Goal: Information Seeking & Learning: Learn about a topic

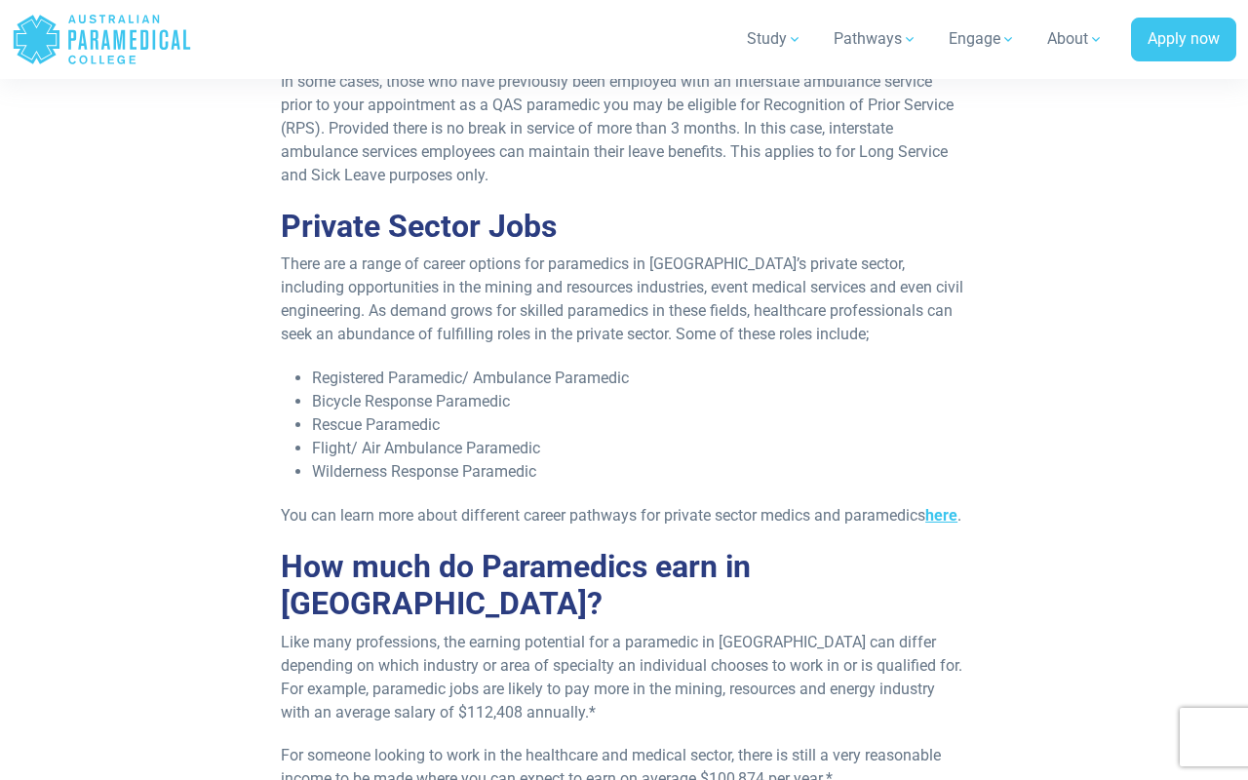
scroll to position [1384, 0]
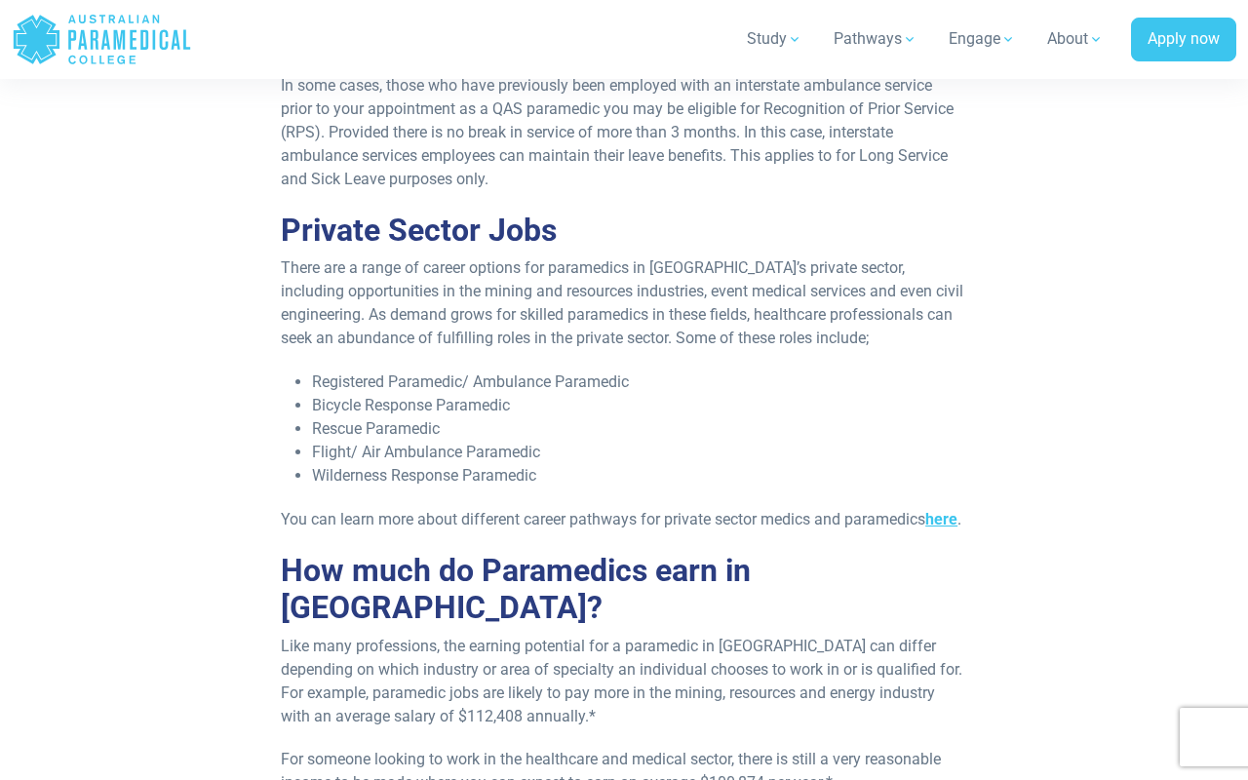
click at [776, 383] on li "Registered Paramedic/ Ambulance Paramedic" at bounding box center [639, 382] width 655 height 23
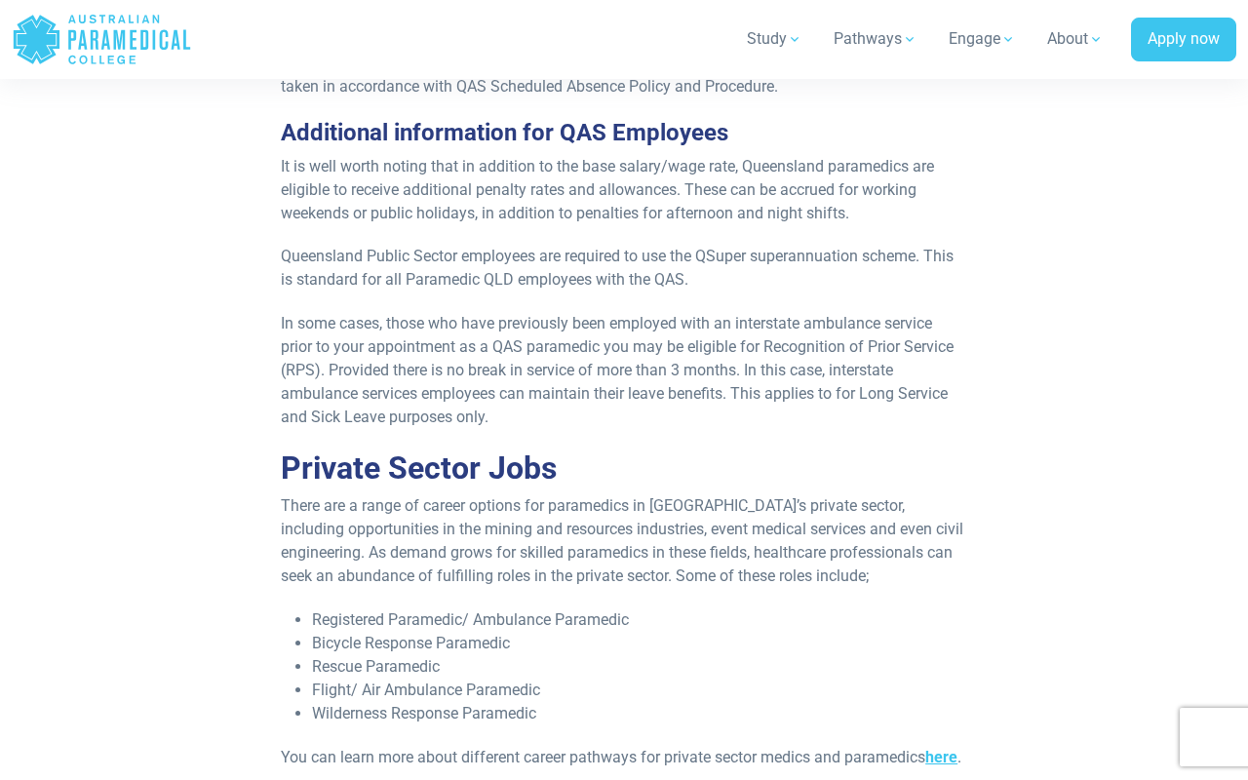
scroll to position [1074, 0]
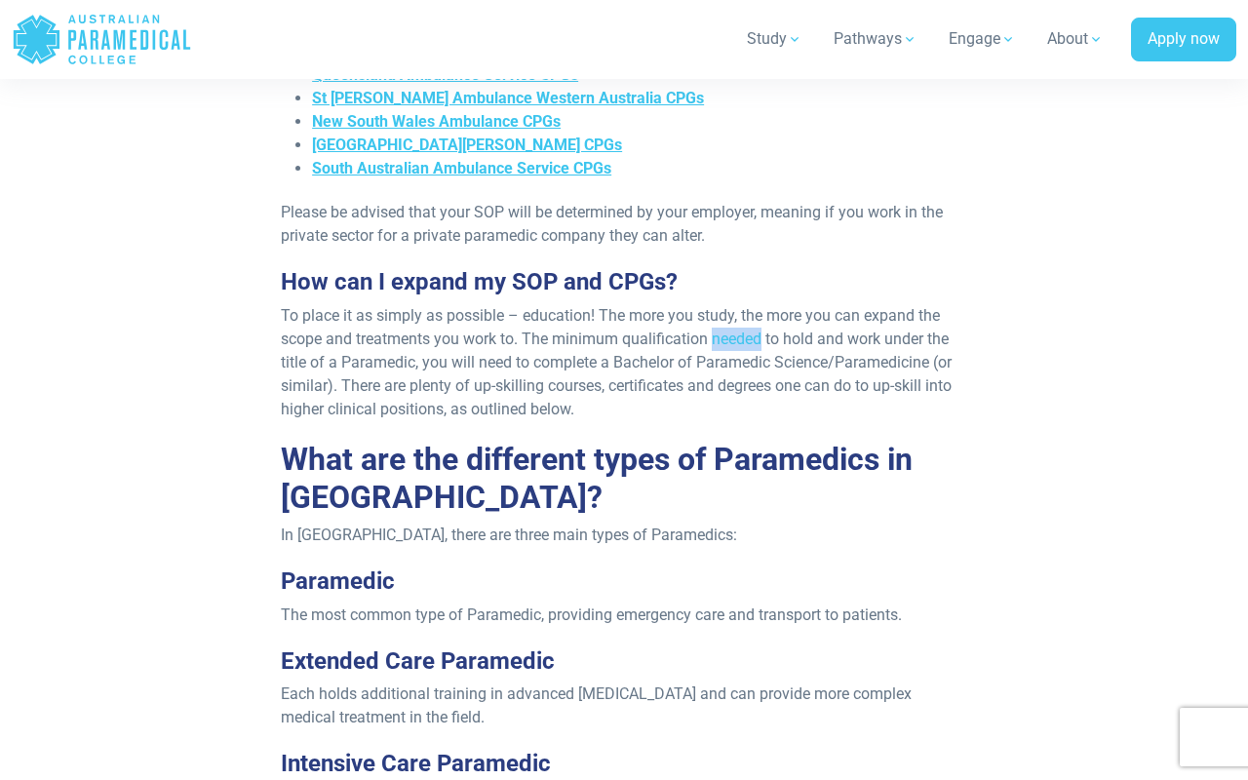
scroll to position [1689, 0]
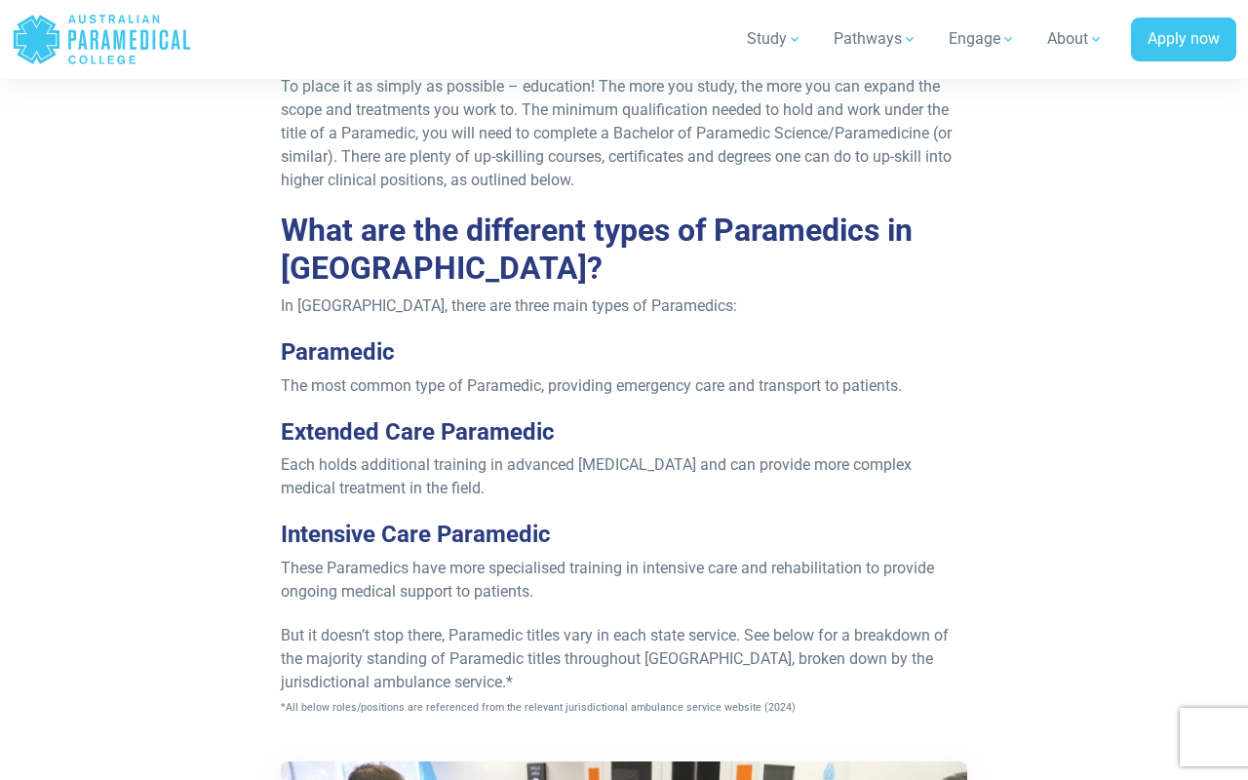
scroll to position [2034, 0]
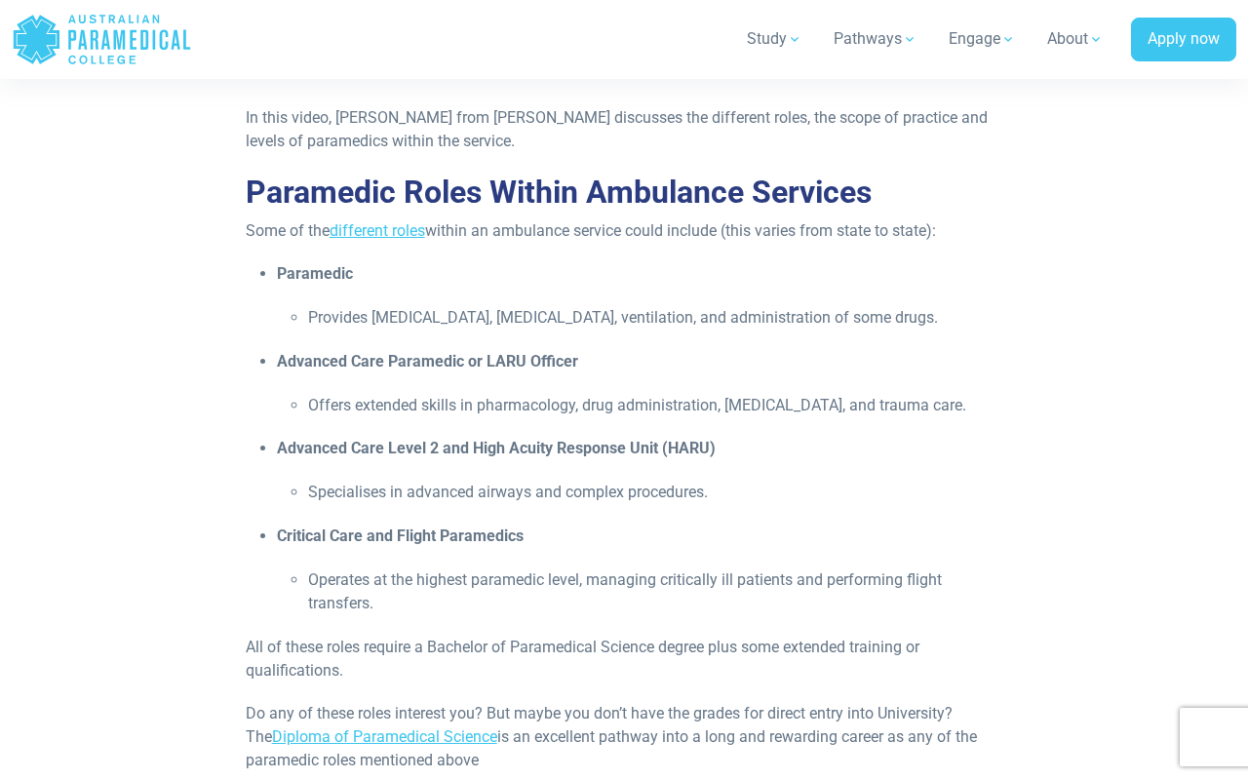
scroll to position [1346, 0]
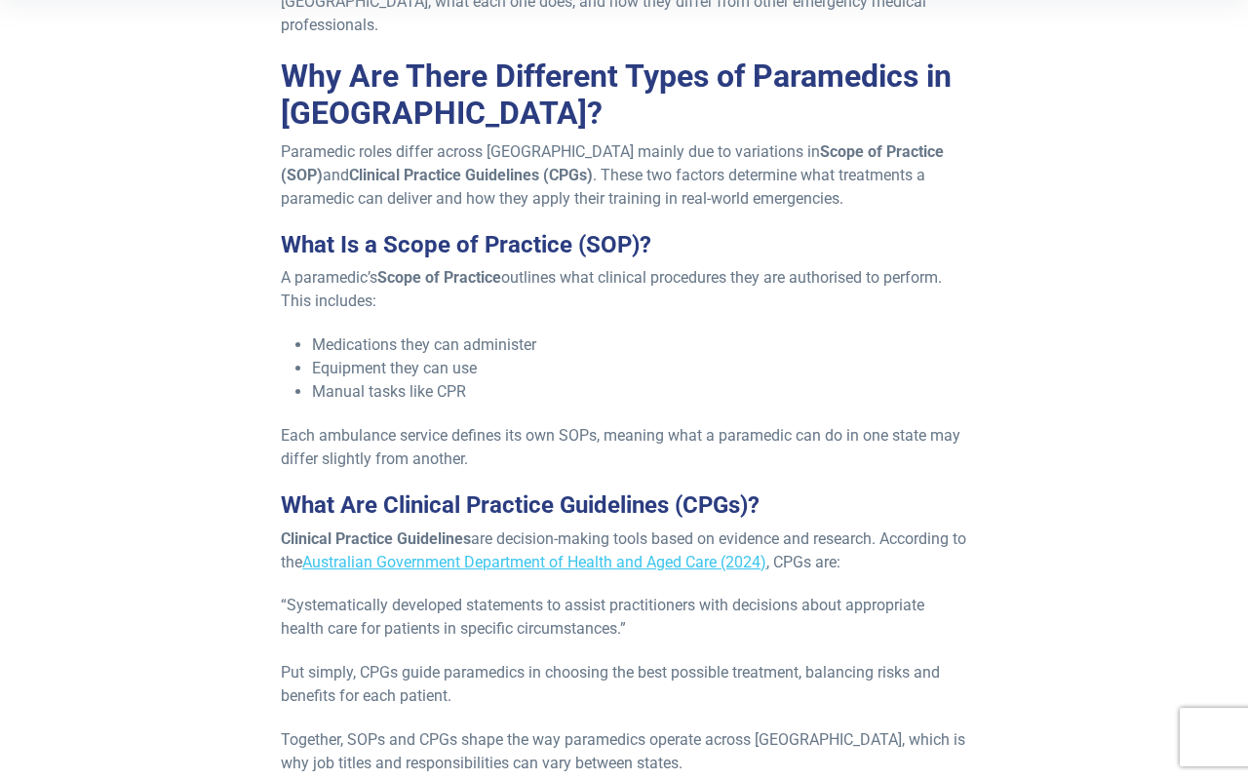
scroll to position [629, 0]
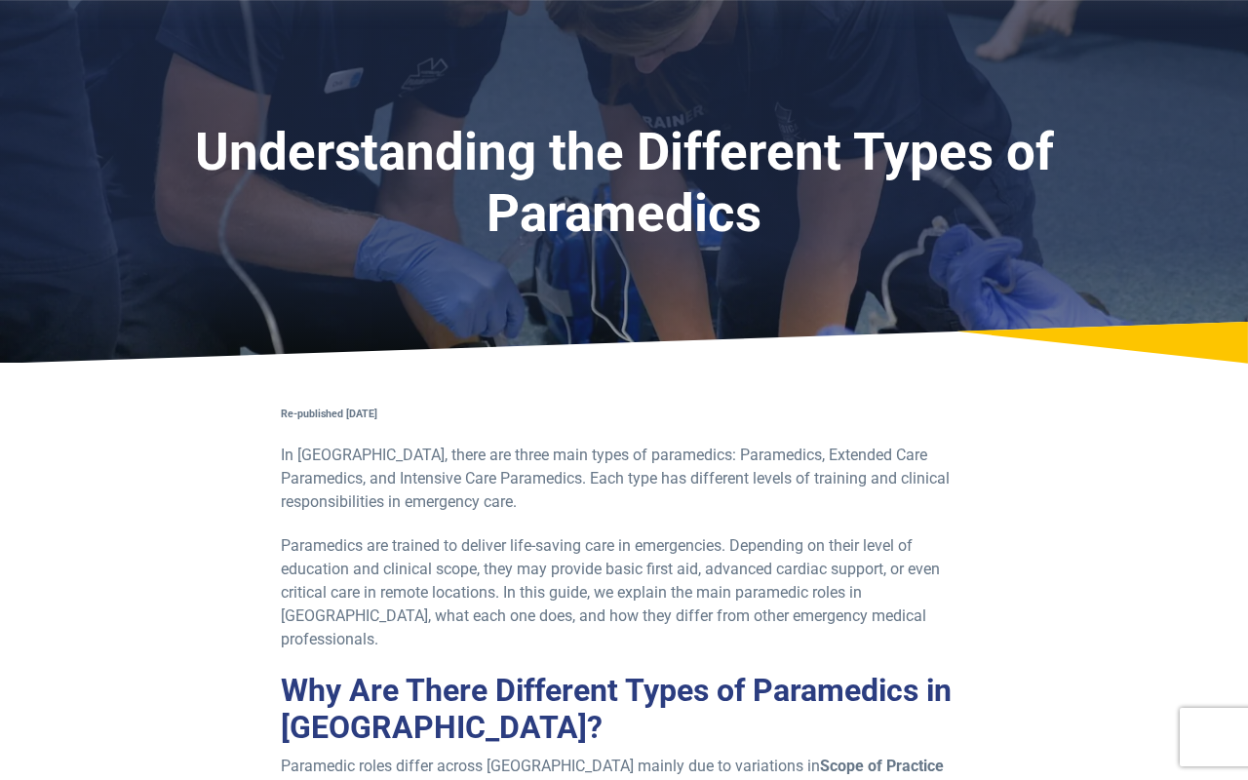
scroll to position [0, 0]
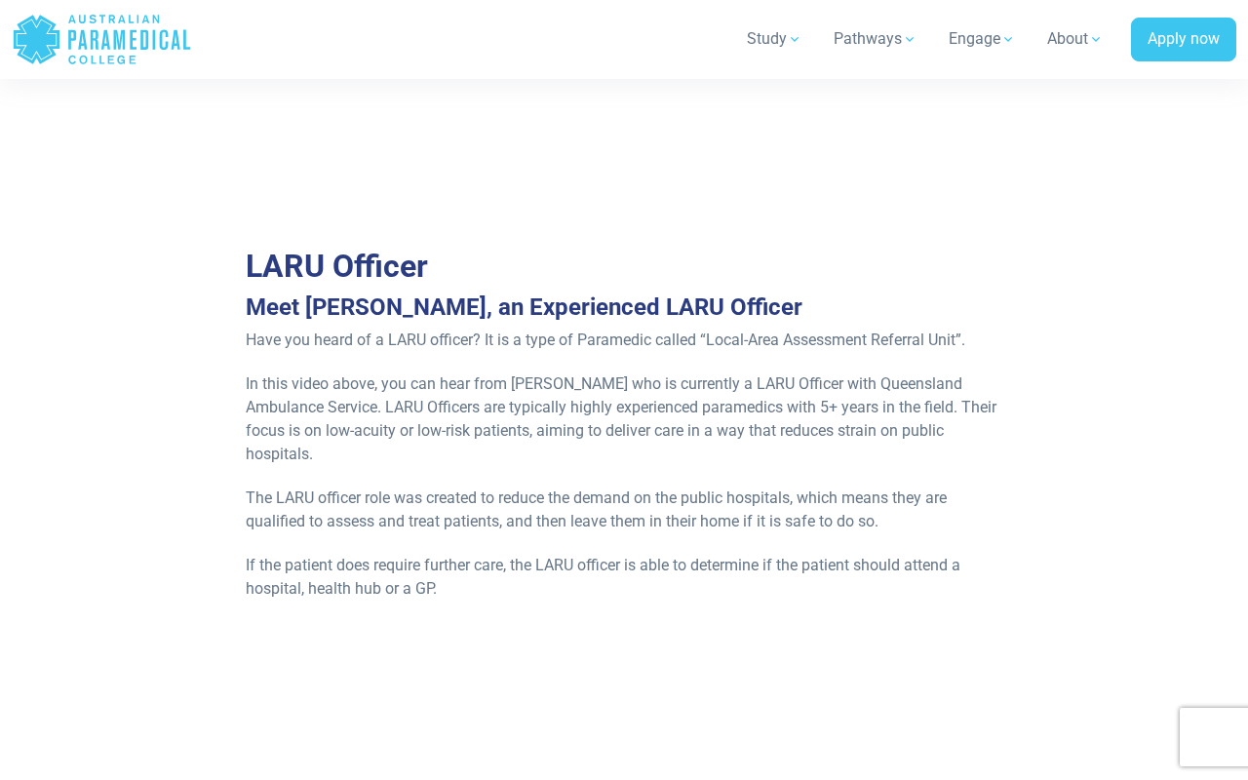
scroll to position [237, 0]
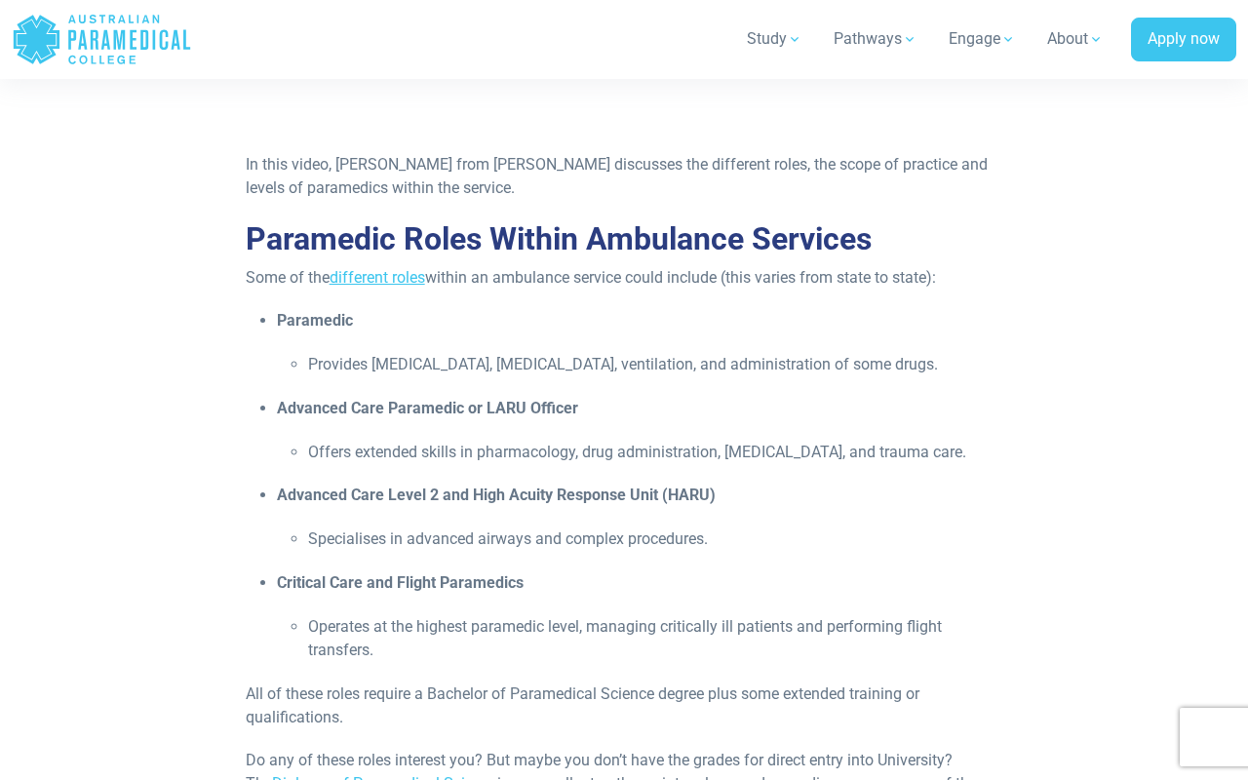
scroll to position [1299, 0]
